Goal: Transaction & Acquisition: Purchase product/service

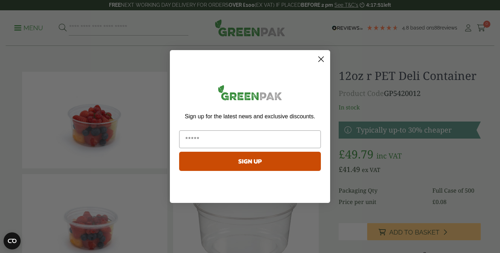
click at [320, 61] on circle "Close dialog" at bounding box center [321, 59] width 12 height 12
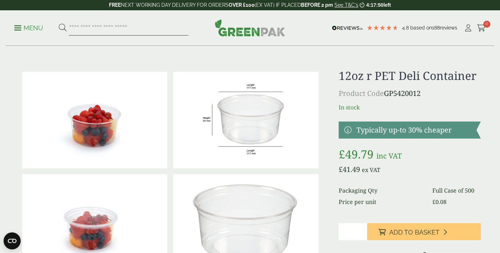
click at [104, 30] on input "search" at bounding box center [129, 28] width 120 height 15
type input "**********"
click at [59, 23] on button at bounding box center [63, 27] width 8 height 9
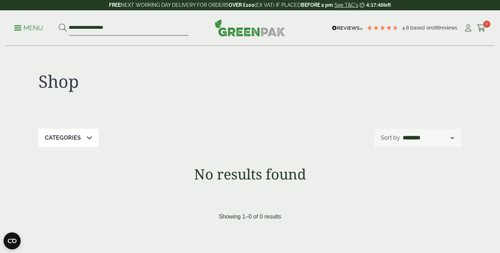
drag, startPoint x: 81, startPoint y: 26, endPoint x: 30, endPoint y: 22, distance: 51.5
click at [30, 22] on ul "**********" at bounding box center [101, 28] width 174 height 15
type input "**********"
click at [59, 23] on button at bounding box center [63, 27] width 8 height 9
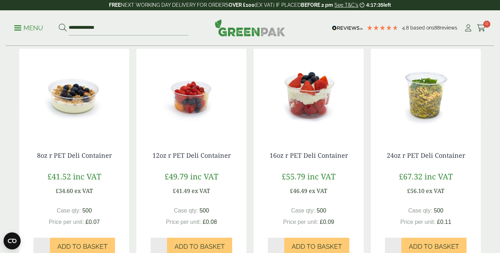
scroll to position [131, 0]
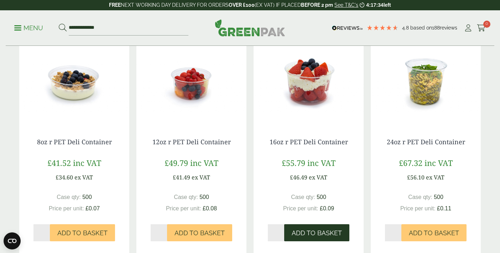
click at [311, 237] on span "Add to Basket" at bounding box center [316, 234] width 50 height 8
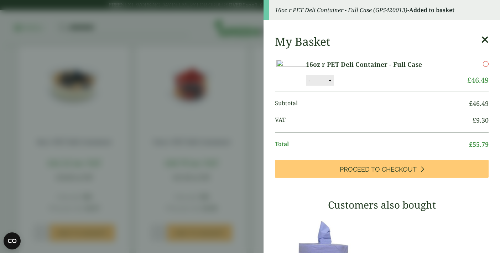
click at [224, 179] on aside "16oz r PET Deli Container - Full Case (GP5420013) - Added to basket My Basket 1…" at bounding box center [250, 126] width 500 height 253
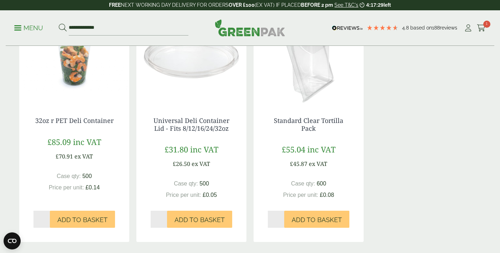
scroll to position [384, 0]
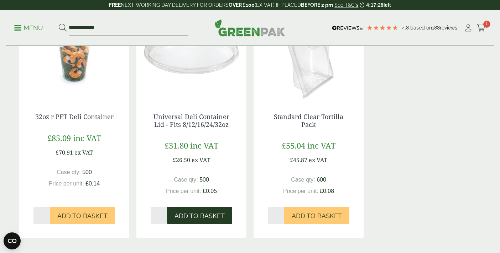
click at [210, 212] on button "Add to Basket" at bounding box center [199, 215] width 65 height 17
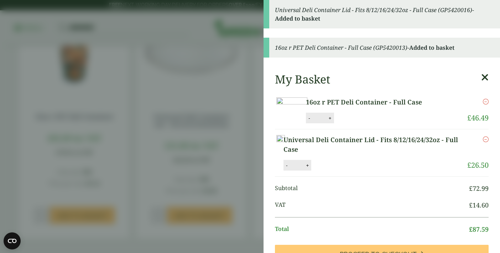
click at [200, 200] on aside "Universal Deli Container Lid - Fits 8/12/16/24/32oz - Full Case (GP5420016) - A…" at bounding box center [250, 126] width 500 height 253
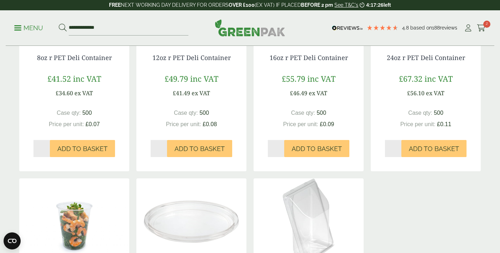
scroll to position [0, 0]
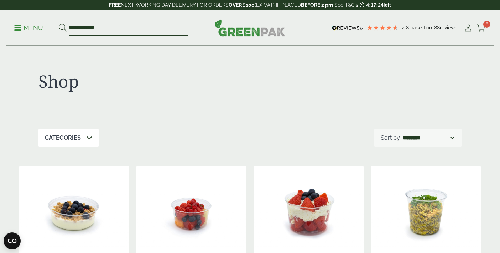
drag, startPoint x: 146, startPoint y: 28, endPoint x: 1, endPoint y: 26, distance: 144.9
click at [1, 26] on div "**********" at bounding box center [250, 28] width 500 height 36
type input "*****"
click at [59, 23] on button at bounding box center [63, 27] width 8 height 9
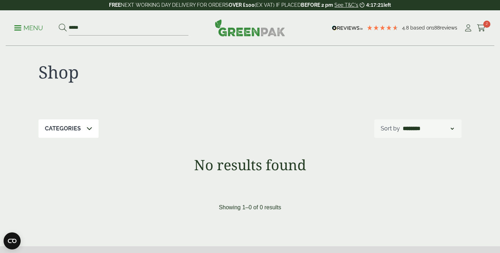
scroll to position [10, 0]
click at [25, 31] on p "Menu" at bounding box center [28, 28] width 29 height 9
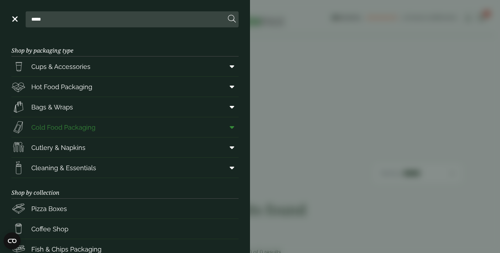
click at [57, 130] on span "Cold Food Packaging" at bounding box center [63, 128] width 64 height 10
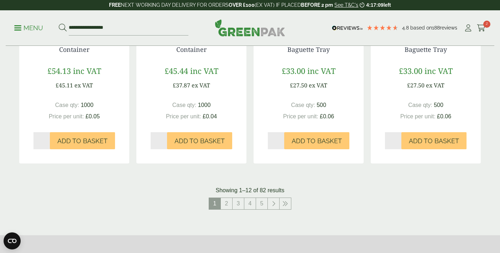
scroll to position [754, 0]
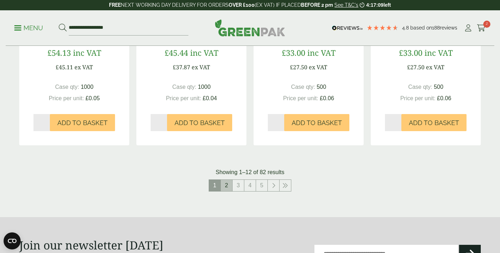
click at [231, 184] on link "2" at bounding box center [226, 185] width 11 height 11
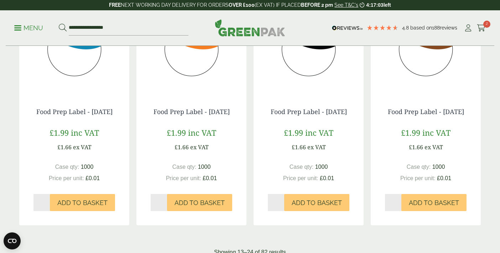
scroll to position [861, 0]
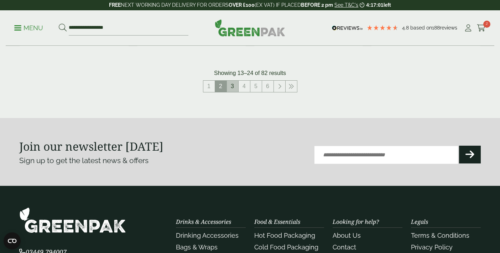
click at [230, 92] on link "3" at bounding box center [232, 86] width 11 height 11
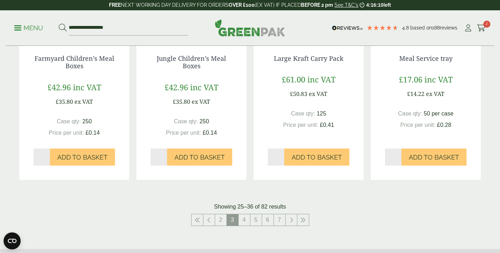
scroll to position [725, 0]
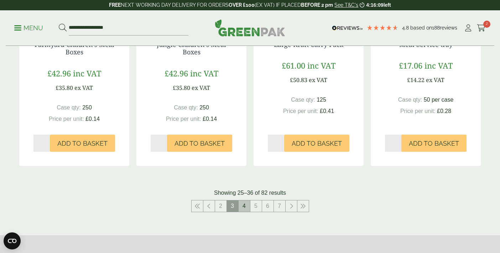
click at [240, 212] on link "4" at bounding box center [243, 206] width 11 height 11
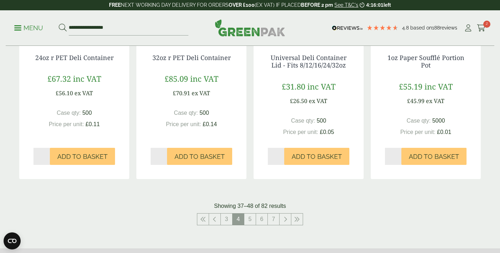
scroll to position [744, 0]
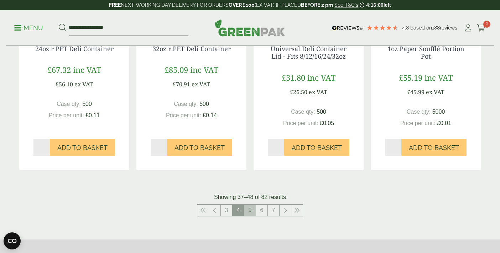
click at [252, 210] on link "5" at bounding box center [249, 210] width 11 height 11
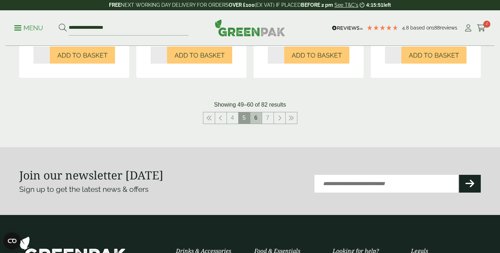
scroll to position [822, 0]
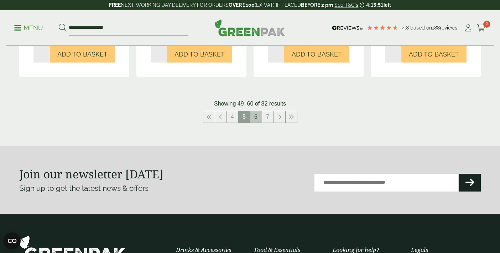
click at [253, 119] on link "6" at bounding box center [255, 116] width 11 height 11
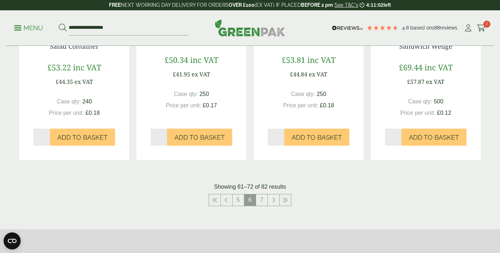
scroll to position [748, 0]
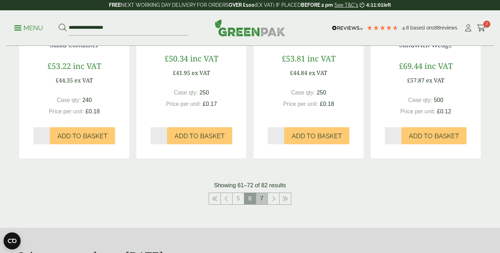
click at [260, 200] on link "7" at bounding box center [261, 198] width 11 height 11
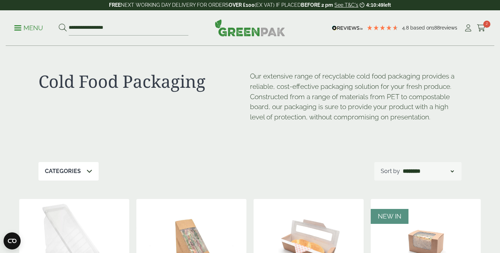
click at [486, 28] on div "**********" at bounding box center [250, 28] width 488 height 36
click at [482, 27] on icon at bounding box center [481, 28] width 9 height 7
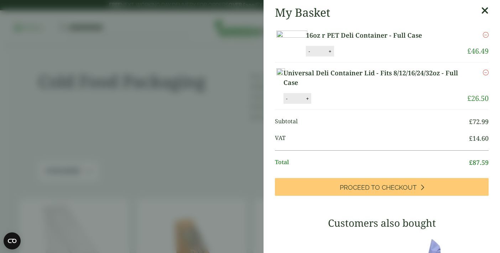
click at [251, 65] on aside "My Basket 16oz r PET Deli Container - Full Case 16oz r PET Deli Container - Ful…" at bounding box center [250, 126] width 500 height 253
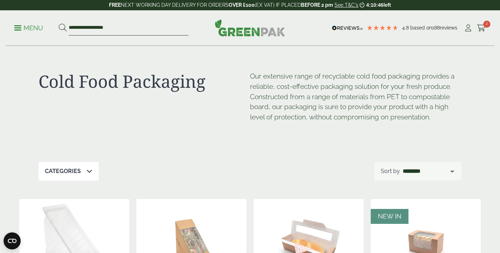
click at [133, 30] on input "**********" at bounding box center [129, 28] width 120 height 15
drag, startPoint x: 133, startPoint y: 30, endPoint x: 0, endPoint y: 21, distance: 133.0
click at [0, 21] on div "**********" at bounding box center [250, 28] width 500 height 36
type input "*********"
click at [59, 23] on button at bounding box center [63, 27] width 8 height 9
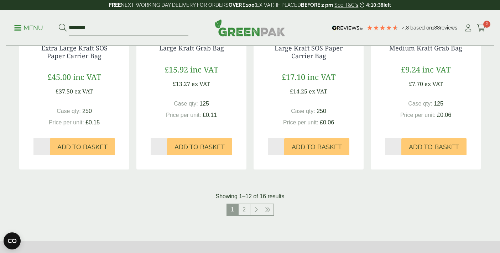
scroll to position [696, 0]
click at [244, 206] on link "2" at bounding box center [243, 209] width 11 height 11
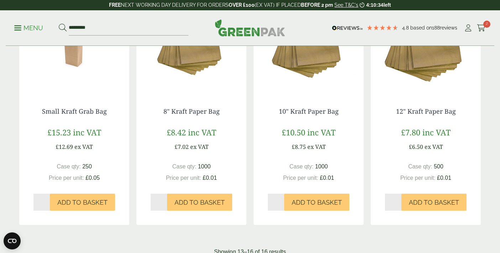
scroll to position [162, 0]
type input "*"
click at [279, 199] on input "*" at bounding box center [276, 202] width 16 height 17
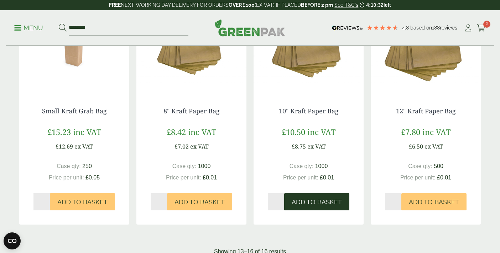
click at [303, 205] on span "Add to Basket" at bounding box center [316, 203] width 50 height 8
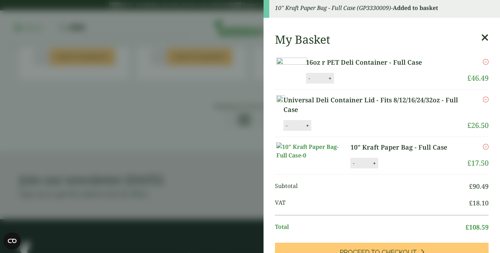
scroll to position [5, 0]
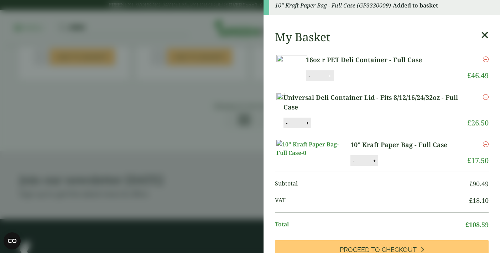
click at [373, 164] on button "+" at bounding box center [373, 161] width 7 height 6
type input "*"
click at [398, 172] on li "10" Kraft Paper Bag - Full Case 10" Kraft Paper Bag - Full Case quantity - * + …" at bounding box center [382, 154] width 214 height 38
click at [398, 167] on button "Update" at bounding box center [397, 161] width 36 height 11
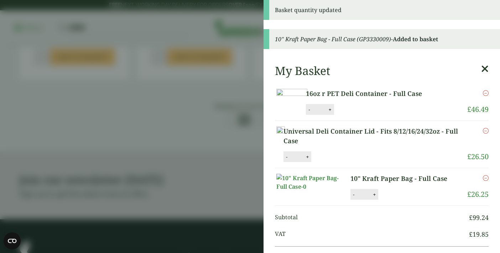
scroll to position [154, 0]
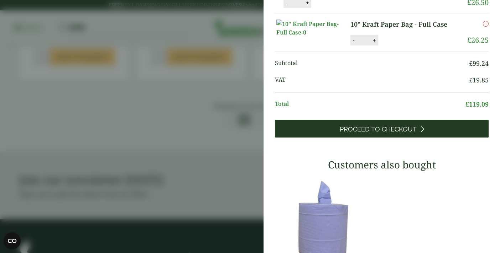
click at [364, 133] on span "Proceed to Checkout" at bounding box center [378, 130] width 77 height 8
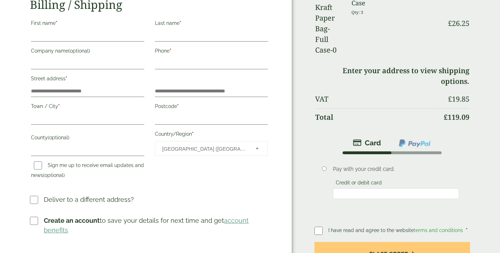
scroll to position [151, 0]
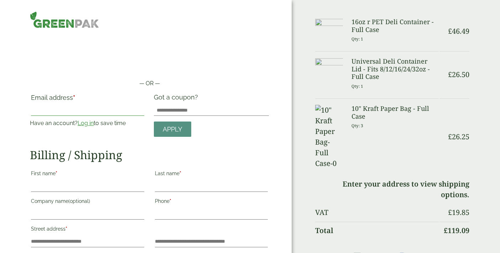
click at [61, 110] on input "Email address *" at bounding box center [87, 110] width 113 height 11
click at [86, 125] on link "Log in" at bounding box center [86, 123] width 16 height 7
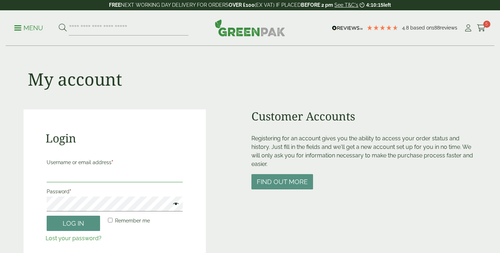
click at [65, 177] on input "Username or email address *" at bounding box center [115, 175] width 136 height 15
type input "**********"
click at [47, 216] on button "Log in" at bounding box center [73, 223] width 53 height 15
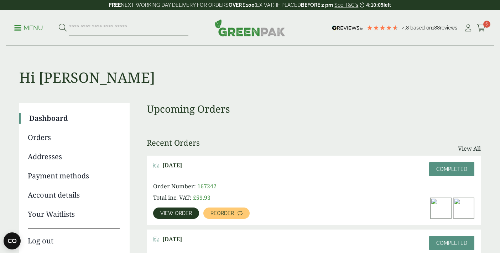
click at [487, 28] on div "Menu 4.8 Based on 188 reviews My Account" at bounding box center [250, 28] width 488 height 36
click at [479, 27] on icon at bounding box center [481, 28] width 9 height 7
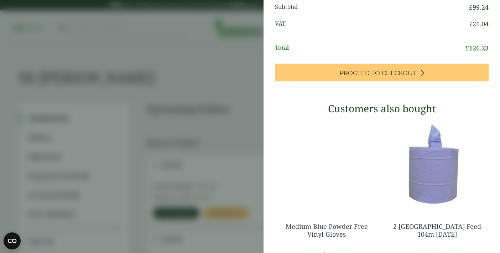
scroll to position [145, 0]
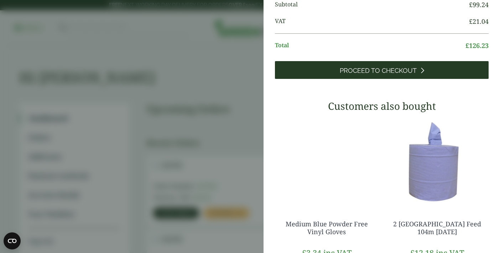
click at [372, 75] on span "Proceed to Checkout" at bounding box center [378, 71] width 77 height 8
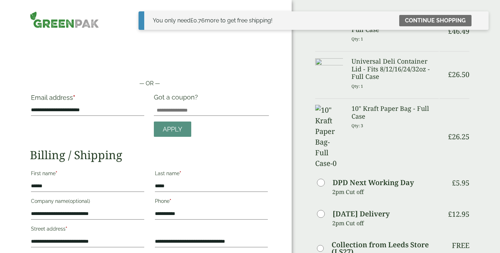
click at [72, 22] on img at bounding box center [64, 19] width 69 height 17
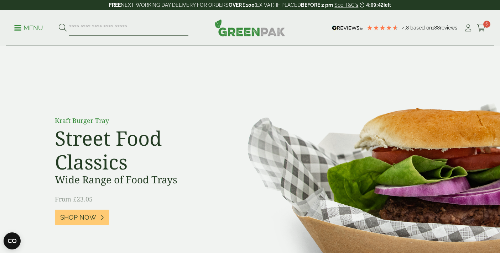
click at [94, 28] on input "search" at bounding box center [129, 28] width 120 height 15
type input "*********"
click at [59, 23] on button at bounding box center [63, 27] width 8 height 9
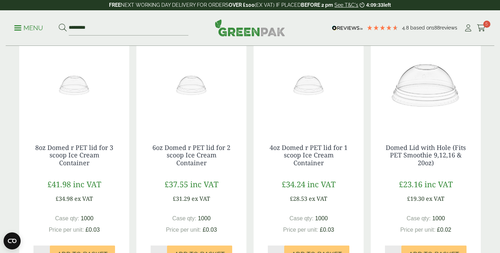
scroll to position [362, 0]
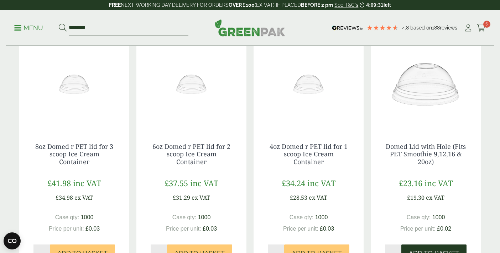
click at [421, 248] on button "Add to Basket" at bounding box center [433, 253] width 65 height 17
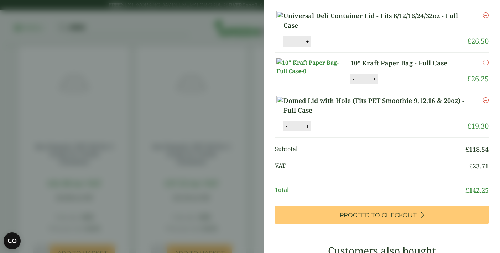
scroll to position [201, 0]
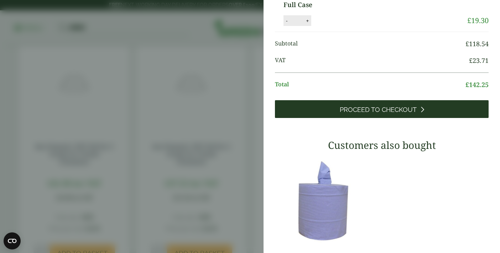
click at [414, 114] on span "Proceed to Checkout" at bounding box center [378, 110] width 77 height 8
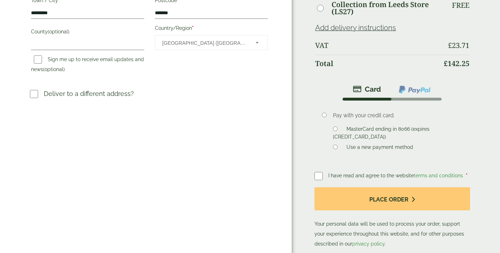
scroll to position [277, 0]
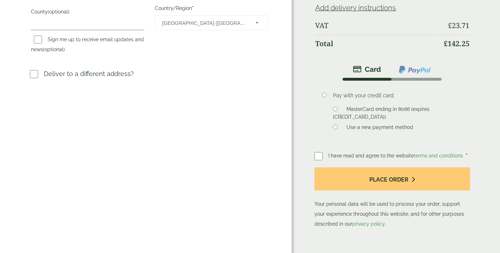
click at [353, 154] on span "I have read and agree to the website terms and conditions" at bounding box center [396, 156] width 136 height 6
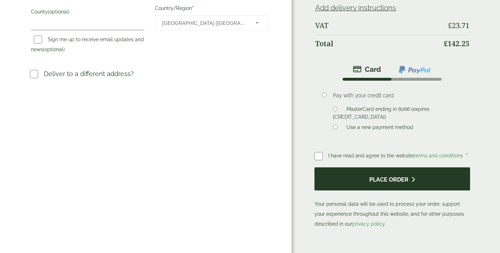
click at [326, 181] on button "Place order" at bounding box center [392, 179] width 156 height 23
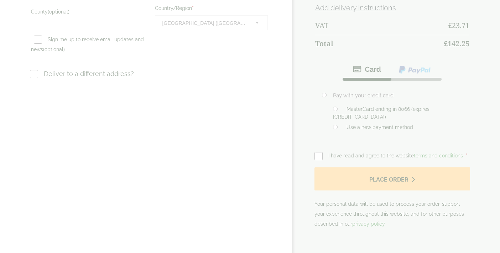
scroll to position [0, 0]
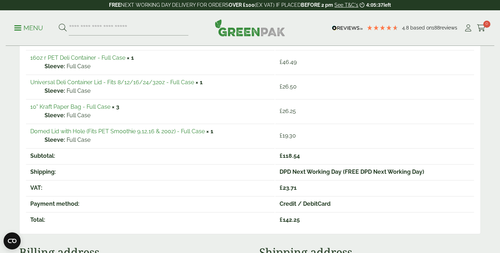
scroll to position [148, 0]
